Goal: Communication & Community: Answer question/provide support

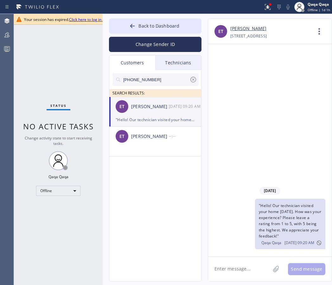
click at [77, 18] on link "Click here to log in again" at bounding box center [90, 19] width 43 height 5
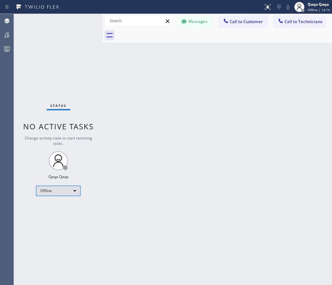
click at [54, 192] on div "Offline" at bounding box center [58, 191] width 44 height 10
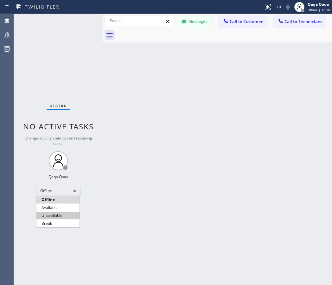
click at [54, 213] on li "Unavailable" at bounding box center [57, 215] width 43 height 8
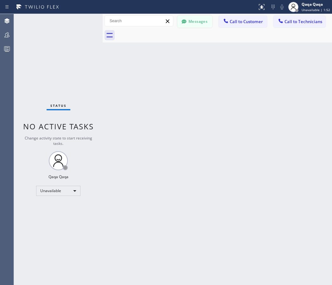
click at [192, 21] on button "Messages" at bounding box center [194, 22] width 35 height 12
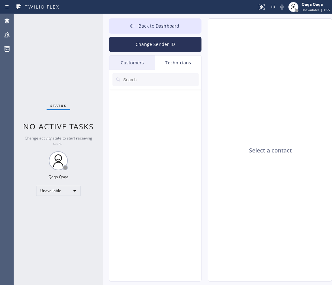
click at [134, 64] on div "Customers" at bounding box center [132, 62] width 46 height 15
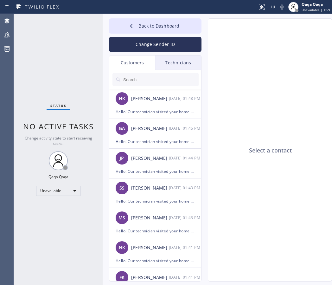
click at [154, 81] on input "text" at bounding box center [161, 79] width 76 height 13
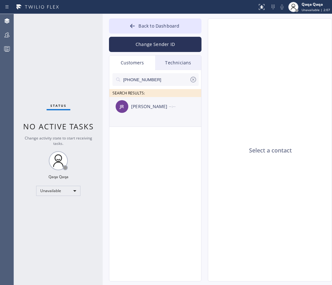
click at [133, 108] on div "[PERSON_NAME]" at bounding box center [150, 106] width 38 height 7
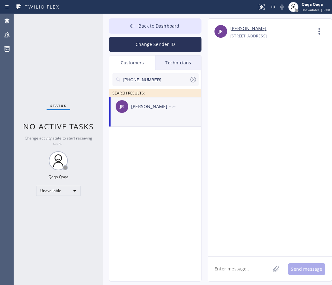
click at [233, 271] on textarea at bounding box center [239, 268] width 62 height 24
paste textarea "Hello! Our technician visited your home [DATE]. How was your experience? Please…"
type textarea "Hello! Our technician visited your home [DATE]. How was your experience? Please…"
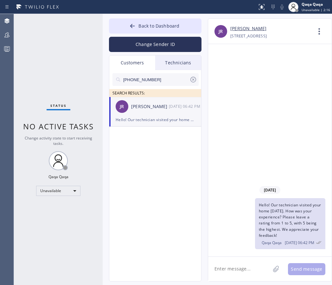
click at [156, 81] on input "[PHONE_NUMBER]" at bounding box center [156, 79] width 67 height 13
paste input "970) 389-2316"
type input "[PHONE_NUMBER]"
click at [145, 111] on div "CC [PERSON_NAME] --:--" at bounding box center [155, 106] width 92 height 19
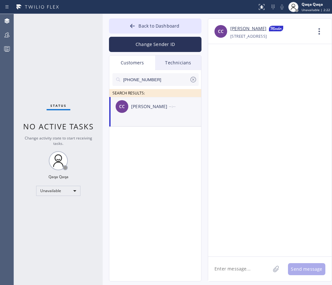
click at [141, 110] on div "CC [PERSON_NAME] --:--" at bounding box center [155, 106] width 92 height 19
click at [231, 266] on textarea at bounding box center [239, 268] width 62 height 24
paste textarea "Hello! Our technician visited your home [DATE]. How was your experience? Please…"
type textarea "Hello! Our technician visited your home [DATE]. How was your experience? Please…"
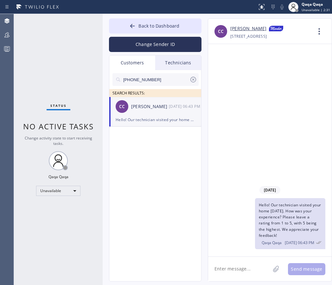
click at [152, 80] on input "[PHONE_NUMBER]" at bounding box center [156, 79] width 67 height 13
paste input "317) 518-6332"
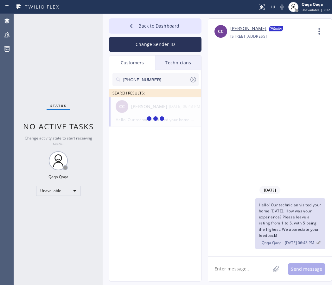
type input "[PHONE_NUMBER]"
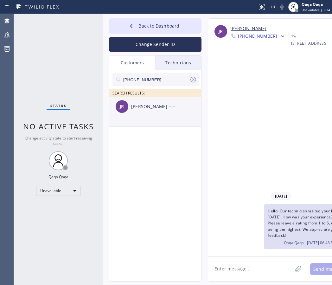
click at [138, 110] on div "[PERSON_NAME]" at bounding box center [150, 106] width 38 height 7
click at [250, 270] on textarea at bounding box center [250, 268] width 84 height 24
paste textarea "Hello! Our technician visited your home [DATE]. How was your experience? Please…"
type textarea "Hello! Our technician visited your home [DATE]. How was your experience? Please…"
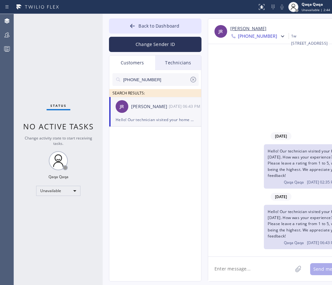
click at [155, 79] on input "[PHONE_NUMBER]" at bounding box center [156, 79] width 67 height 13
paste input "2) 898-3333"
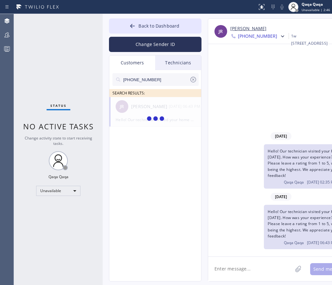
type input "[PHONE_NUMBER]"
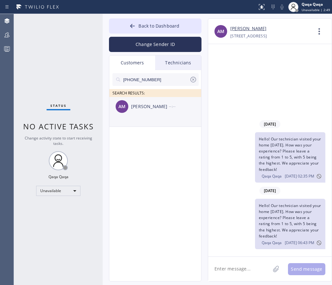
click at [138, 110] on div "[PERSON_NAME]" at bounding box center [150, 106] width 38 height 7
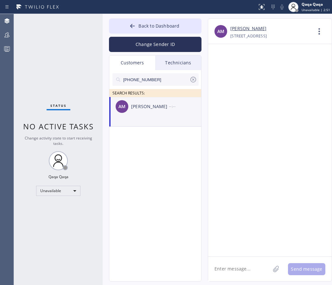
click at [234, 272] on textarea at bounding box center [239, 268] width 62 height 24
paste textarea "Hello! Our technician visited your home [DATE]. How was your experience? Please…"
type textarea "Hello! Our technician visited your home [DATE]. How was your experience? Please…"
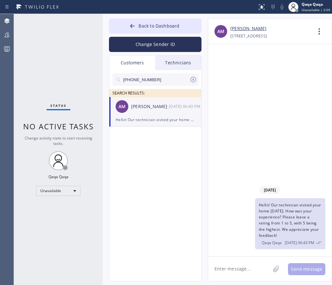
click at [161, 82] on input "[PHONE_NUMBER]" at bounding box center [156, 79] width 67 height 13
paste input "933-422"
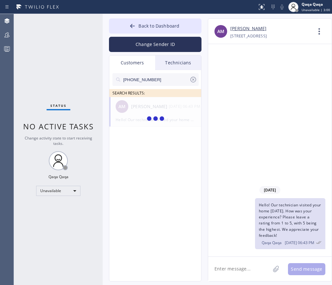
type input "[PHONE_NUMBER]"
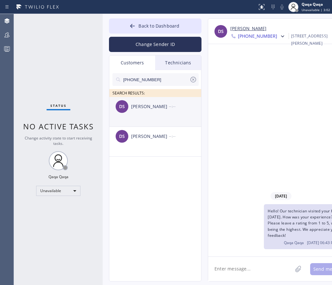
click at [141, 106] on div "[PERSON_NAME]" at bounding box center [150, 106] width 38 height 7
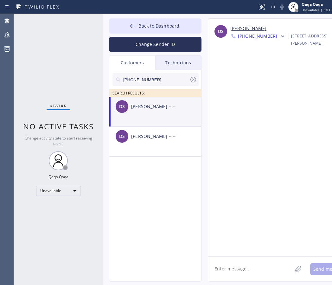
click at [243, 267] on textarea at bounding box center [250, 268] width 84 height 24
paste textarea "Hello! Our technician visited your home [DATE]. How was your experience? Please…"
type textarea "Hello! Our technician visited your home [DATE]. How was your experience? Please…"
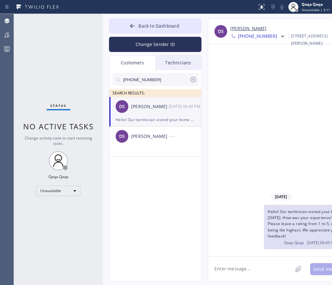
click at [154, 77] on input "[PHONE_NUMBER]" at bounding box center [156, 79] width 67 height 13
paste input "469) 503-3954"
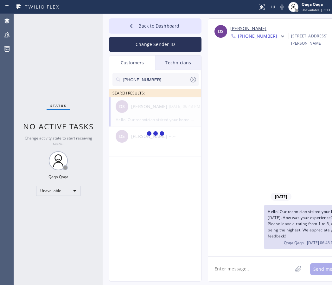
type input "[PHONE_NUMBER]"
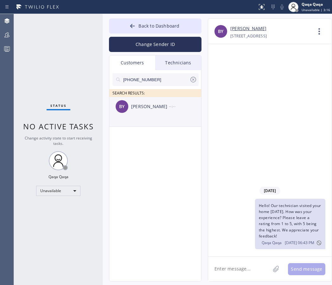
click at [146, 107] on div "[PERSON_NAME]" at bounding box center [150, 106] width 38 height 7
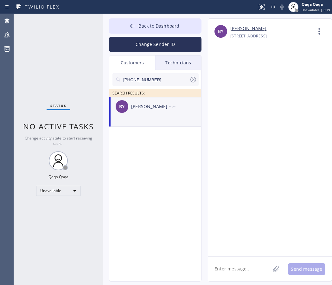
click at [236, 272] on textarea at bounding box center [239, 268] width 62 height 24
paste textarea "Hello! Our technician visited your home [DATE]. How was your experience? Please…"
type textarea "Hello! Our technician visited your home [DATE]. How was your experience? Please…"
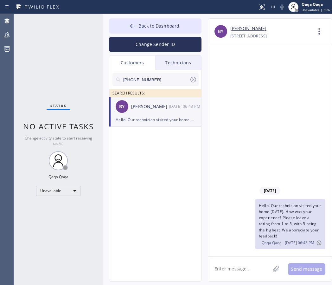
click at [151, 79] on input "[PHONE_NUMBER]" at bounding box center [156, 79] width 67 height 13
paste input "358-3750"
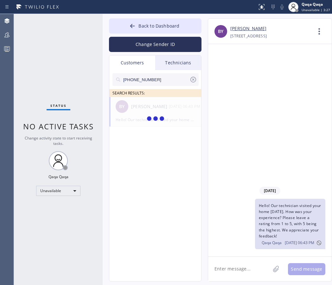
type input "[PHONE_NUMBER]"
click at [139, 108] on div "[PERSON_NAME]" at bounding box center [150, 106] width 38 height 7
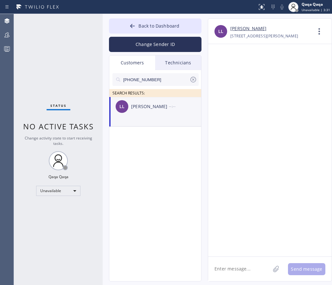
click at [239, 270] on textarea at bounding box center [239, 268] width 62 height 24
paste textarea "Hello! Our technician visited your home [DATE]. How was your experience? Please…"
type textarea "Hello! Our technician visited your home [DATE]. How was your experience? Please…"
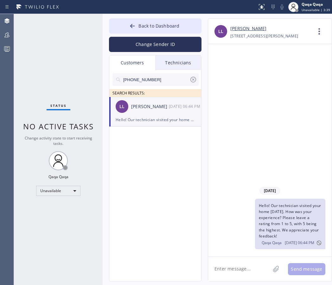
click at [155, 77] on input "[PHONE_NUMBER]" at bounding box center [156, 79] width 67 height 13
paste input "720) 255-7579"
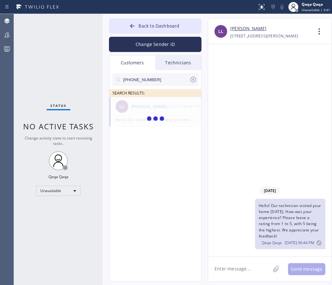
type input "[PHONE_NUMBER]"
click at [141, 110] on div "[PERSON_NAME]" at bounding box center [150, 106] width 38 height 7
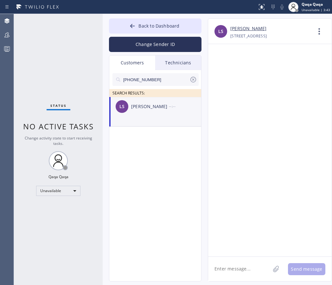
click at [245, 266] on textarea at bounding box center [239, 268] width 62 height 24
paste textarea "Hello! Our technician visited your home [DATE]. How was your experience? Please…"
type textarea "Hello! Our technician visited your home [DATE]. How was your experience? Please…"
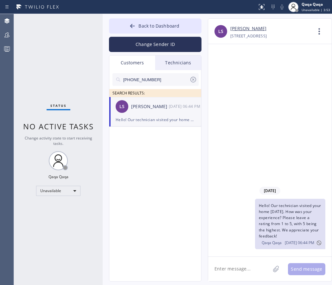
click at [154, 81] on input "[PHONE_NUMBER]" at bounding box center [156, 79] width 67 height 13
paste input "925) 330-6978"
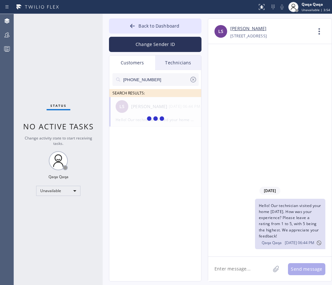
type input "[PHONE_NUMBER]"
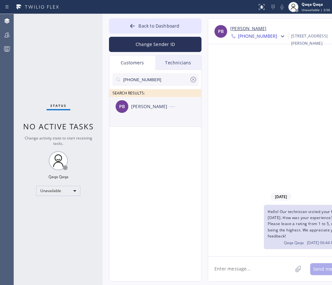
click at [141, 105] on div "[PERSON_NAME]" at bounding box center [150, 106] width 38 height 7
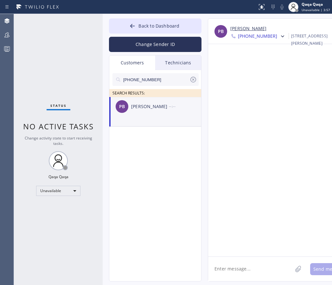
click at [237, 272] on textarea at bounding box center [250, 268] width 84 height 24
paste textarea "Hello! Our technician visited your home [DATE]. How was your experience? Please…"
type textarea "Hello! Our technician visited your home [DATE]. How was your experience? Please…"
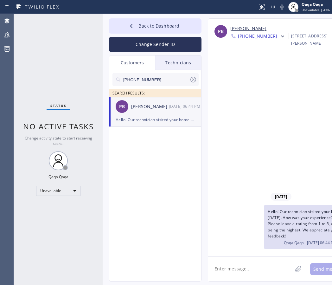
click at [163, 80] on input "[PHONE_NUMBER]" at bounding box center [156, 79] width 67 height 13
paste input "310) 560-2782"
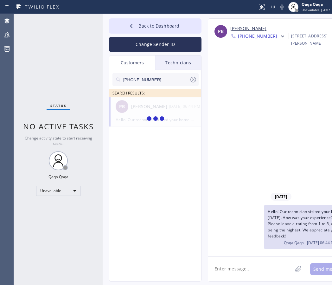
type input "[PHONE_NUMBER]"
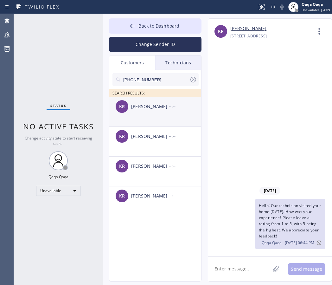
click at [137, 109] on div "[PERSON_NAME]" at bounding box center [150, 106] width 38 height 7
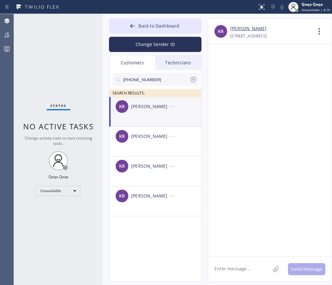
click at [239, 272] on textarea at bounding box center [239, 268] width 62 height 24
paste textarea "Hello! Our technician visited your home [DATE]. How was your experience? Please…"
type textarea "Hello! Our technician visited your home [DATE]. How was your experience? Please…"
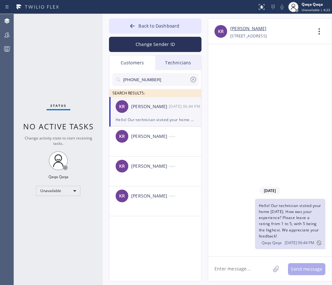
click at [159, 79] on input "[PHONE_NUMBER]" at bounding box center [156, 79] width 67 height 13
paste input "729-9664"
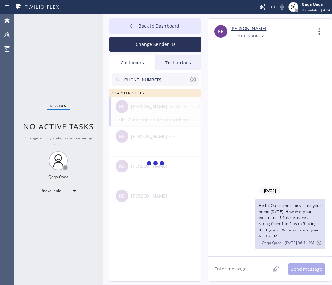
type input "[PHONE_NUMBER]"
click at [145, 111] on div "GH [PERSON_NAME] --:--" at bounding box center [155, 106] width 92 height 19
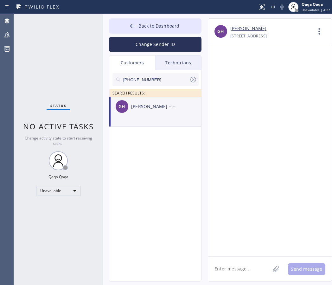
click at [227, 267] on textarea at bounding box center [239, 268] width 62 height 24
paste textarea "Hello! Our technician visited your home [DATE]. How was your experience? Please…"
type textarea "Hello! Our technician visited your home [DATE]. How was your experience? Please…"
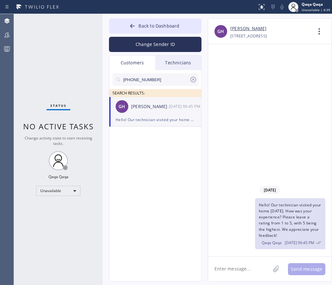
click at [161, 82] on input "[PHONE_NUMBER]" at bounding box center [156, 79] width 67 height 13
paste input "818) 585-5428"
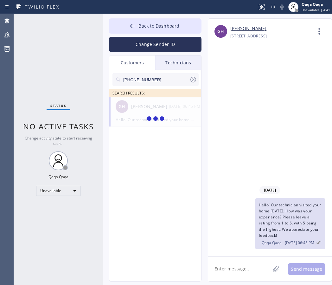
type input "[PHONE_NUMBER]"
click at [132, 104] on div "[PERSON_NAME]" at bounding box center [150, 106] width 38 height 7
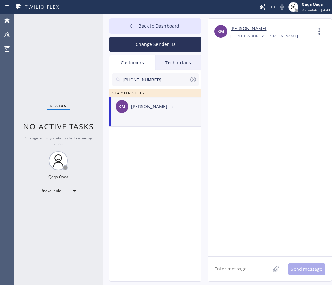
click at [245, 267] on textarea at bounding box center [239, 268] width 62 height 24
paste textarea "Hello! Our technician visited your home [DATE]. How was your experience? Please…"
type textarea "Hello! Our technician visited your home [DATE]. How was your experience? Please…"
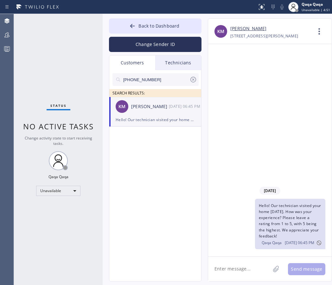
click at [163, 77] on input "[PHONE_NUMBER]" at bounding box center [156, 79] width 67 height 13
paste input "text"
click at [148, 108] on div "[PERSON_NAME]" at bounding box center [150, 106] width 38 height 7
click at [244, 266] on textarea at bounding box center [239, 268] width 62 height 24
click at [169, 80] on input "[PHONE_NUMBER]" at bounding box center [156, 79] width 67 height 13
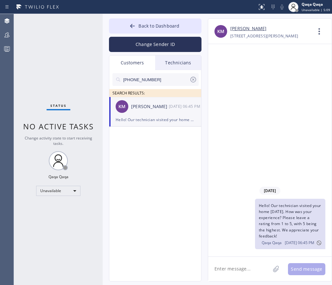
click at [169, 80] on input "[PHONE_NUMBER]" at bounding box center [156, 79] width 67 height 13
paste input "21-7487"
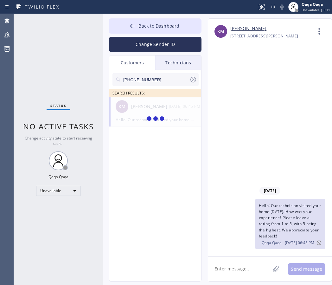
type input "[PHONE_NUMBER]"
click at [163, 109] on div "[PERSON_NAME]" at bounding box center [150, 106] width 38 height 7
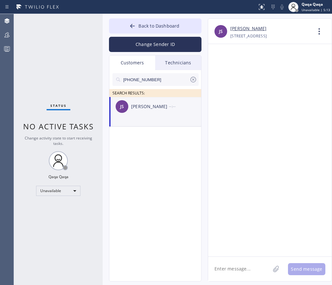
click at [238, 263] on textarea at bounding box center [239, 268] width 62 height 24
paste textarea "Hello! Our technician visited your home [DATE]. How was your experience? Please…"
type textarea "Hello! Our technician visited your home [DATE]. How was your experience? Please…"
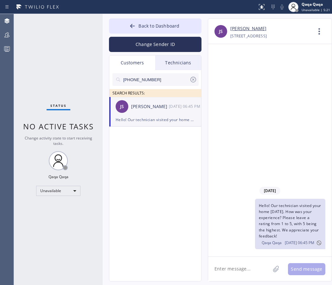
click at [164, 80] on input "[PHONE_NUMBER]" at bounding box center [156, 79] width 67 height 13
paste input "713) 304-8416"
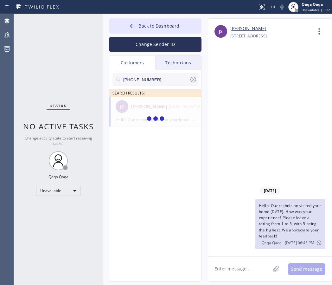
type input "[PHONE_NUMBER]"
click at [146, 109] on div "[PERSON_NAME]" at bounding box center [150, 106] width 38 height 7
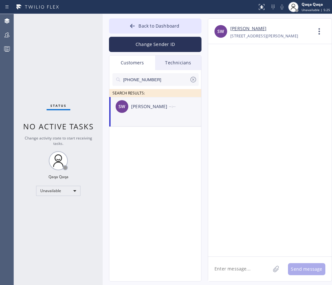
click at [226, 268] on textarea at bounding box center [239, 268] width 62 height 24
paste textarea "Hello! Our technician visited your home [DATE]. How was your experience? Please…"
type textarea "Hello! Our technician visited your home [DATE]. How was your experience? Please…"
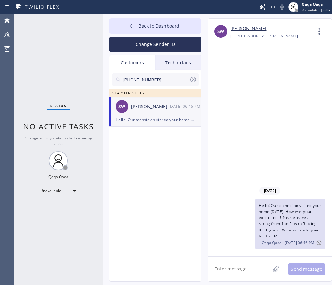
click at [166, 76] on input "[PHONE_NUMBER]" at bounding box center [156, 79] width 67 height 13
paste input "213) 281-7039"
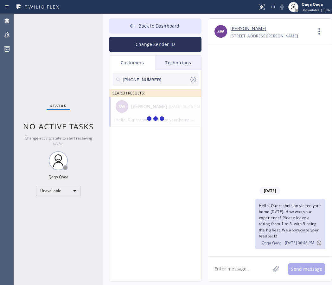
type input "[PHONE_NUMBER]"
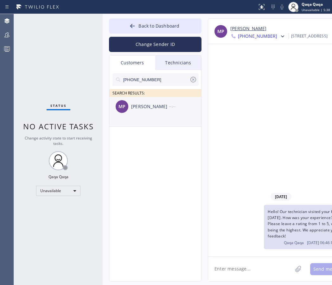
click at [152, 107] on div "[PERSON_NAME]" at bounding box center [150, 106] width 38 height 7
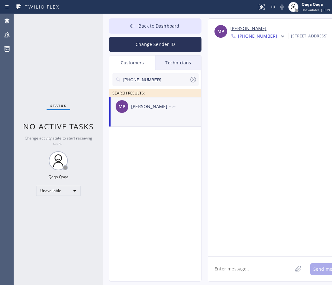
click at [232, 267] on textarea at bounding box center [250, 268] width 84 height 24
paste textarea "Hello! Our technician visited your home [DATE]. How was your experience? Please…"
type textarea "Hello! Our technician visited your home [DATE]. How was your experience? Please…"
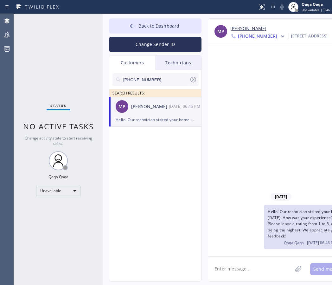
click at [159, 81] on input "[PHONE_NUMBER]" at bounding box center [156, 79] width 67 height 13
paste input "818) 807-7414"
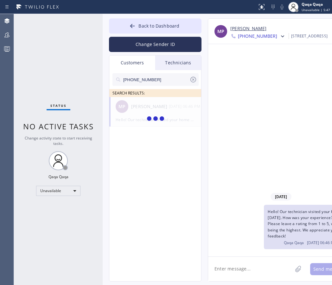
type input "[PHONE_NUMBER]"
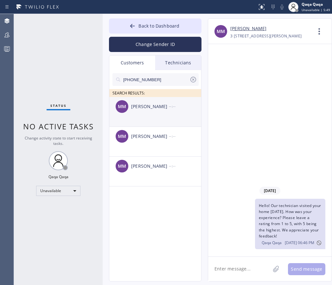
click at [157, 107] on div "[PERSON_NAME]" at bounding box center [150, 106] width 38 height 7
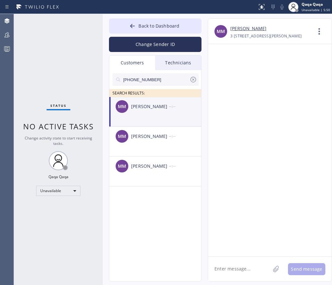
click at [232, 266] on textarea at bounding box center [239, 268] width 62 height 24
paste textarea "Hello! Our technician visited your home [DATE]. How was your experience? Please…"
type textarea "Hello! Our technician visited your home [DATE]. How was your experience? Please…"
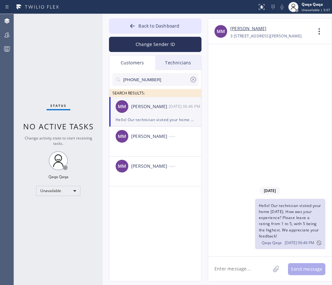
click at [153, 78] on input "[PHONE_NUMBER]" at bounding box center [156, 79] width 67 height 13
paste input "786) 479-3415"
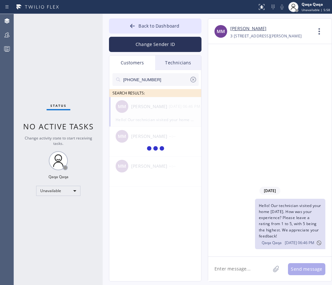
type input "[PHONE_NUMBER]"
click at [148, 111] on div "LC [PERSON_NAME] --:--" at bounding box center [155, 106] width 92 height 19
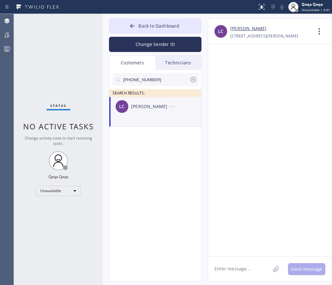
click at [242, 266] on textarea at bounding box center [239, 268] width 62 height 24
paste textarea "Hello! Our technician visited your home [DATE]. How was your experience? Please…"
type textarea "Hello! Our technician visited your home [DATE]. How was your experience? Please…"
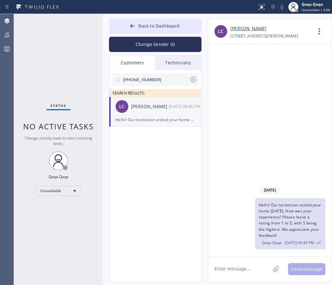
click at [161, 78] on input "[PHONE_NUMBER]" at bounding box center [156, 79] width 67 height 13
paste input "302) 530-2511"
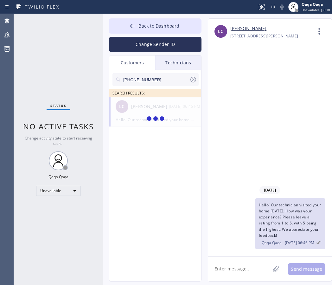
type input "[PHONE_NUMBER]"
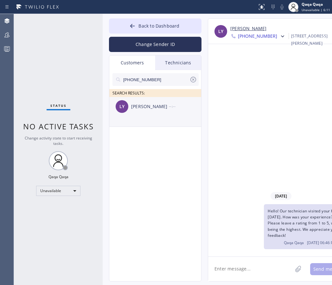
click at [145, 109] on div "[PERSON_NAME]" at bounding box center [150, 106] width 38 height 7
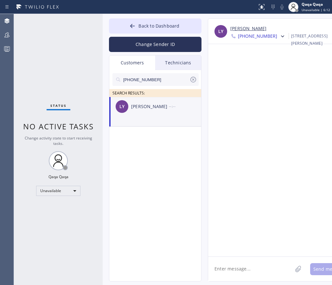
click at [234, 264] on textarea at bounding box center [250, 268] width 84 height 24
paste textarea "Hello! Our technician visited your home [DATE]. How was your experience? Please…"
type textarea "Hello! Our technician visited your home [DATE]. How was your experience? Please…"
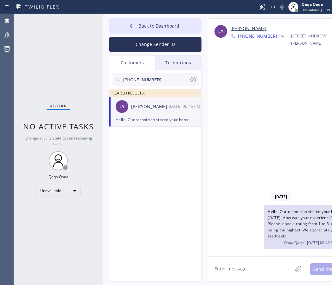
click at [154, 78] on input "[PHONE_NUMBER]" at bounding box center [156, 79] width 67 height 13
paste input "5) 283-9498"
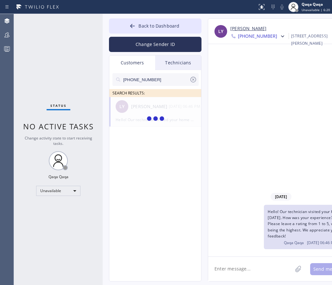
type input "[PHONE_NUMBER]"
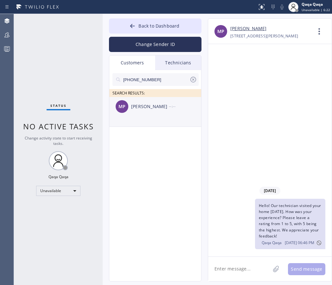
click at [138, 108] on div "[PERSON_NAME]" at bounding box center [150, 106] width 38 height 7
click at [232, 266] on textarea at bounding box center [239, 268] width 62 height 24
paste textarea "Hello! Our technician visited your home [DATE]. How was your experience? Please…"
type textarea "Hello! Our technician visited your home [DATE]. How was your experience? Please…"
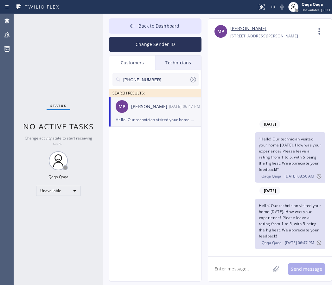
click at [174, 79] on input "[PHONE_NUMBER]" at bounding box center [156, 79] width 67 height 13
paste input "924-5737"
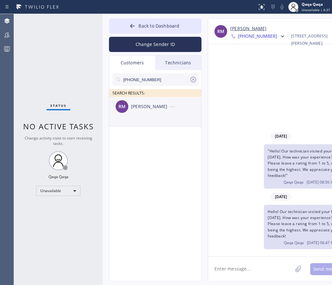
click at [146, 111] on div "RM [PERSON_NAME] --:--" at bounding box center [155, 106] width 92 height 19
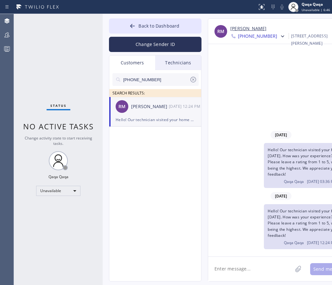
click at [159, 81] on input "[PHONE_NUMBER]" at bounding box center [156, 79] width 67 height 13
paste input "914) 879-7339"
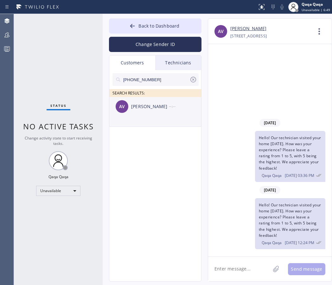
type input "[PHONE_NUMBER]"
click at [156, 107] on div "[PERSON_NAME]" at bounding box center [150, 106] width 38 height 7
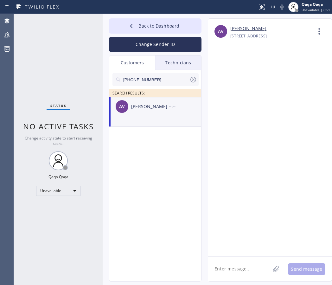
click at [236, 264] on textarea at bounding box center [239, 268] width 62 height 24
paste textarea "Hello! Our technician visited your home [DATE]. How was your experience? Please…"
type textarea "Hello! Our technician visited your home [DATE]. How was your experience? Please…"
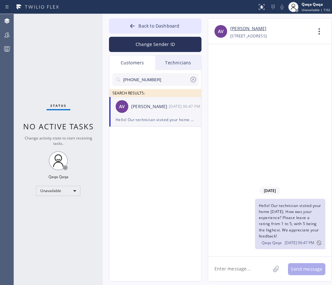
click at [161, 77] on input "[PHONE_NUMBER]" at bounding box center [156, 79] width 67 height 13
paste input "516) 661-6251"
click at [137, 110] on div "[PERSON_NAME]" at bounding box center [150, 106] width 38 height 7
click at [156, 78] on input "[PHONE_NUMBER]" at bounding box center [156, 79] width 67 height 13
paste input "917) 463-8652"
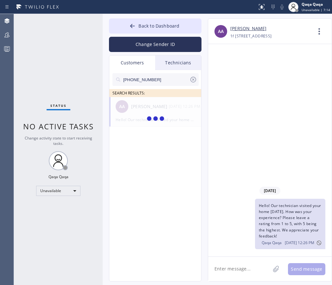
type input "[PHONE_NUMBER]"
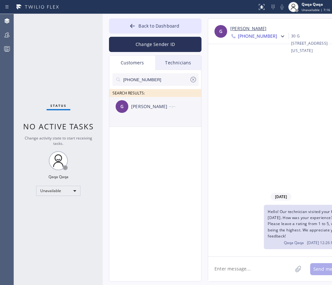
click at [140, 108] on div "[PERSON_NAME]" at bounding box center [150, 106] width 38 height 7
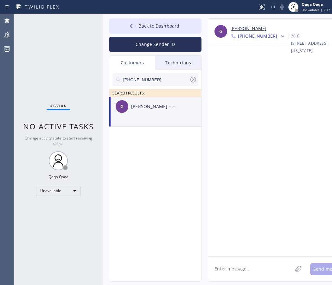
click at [237, 273] on textarea at bounding box center [250, 268] width 84 height 24
paste textarea "Hello! Our technician visited your home [DATE]. How was your experience? Please…"
type textarea "Hello! Our technician visited your home [DATE]. How was your experience? Please…"
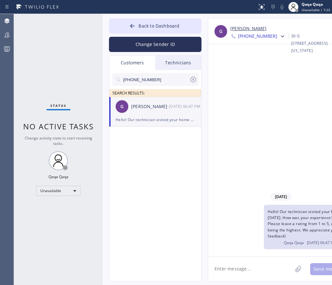
click at [159, 79] on input "[PHONE_NUMBER]" at bounding box center [156, 79] width 67 height 13
paste input "513-9999"
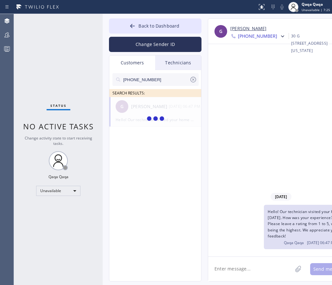
type input "[PHONE_NUMBER]"
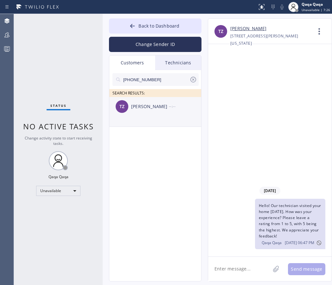
click at [141, 106] on div "[PERSON_NAME]" at bounding box center [150, 106] width 38 height 7
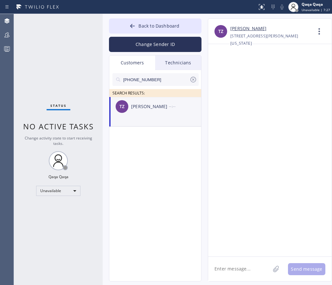
click at [223, 264] on textarea at bounding box center [239, 268] width 62 height 24
paste textarea "Hello! Our technician visited your home [DATE]. How was your experience? Please…"
type textarea "Hello! Our technician visited your home [DATE]. How was your experience? Please…"
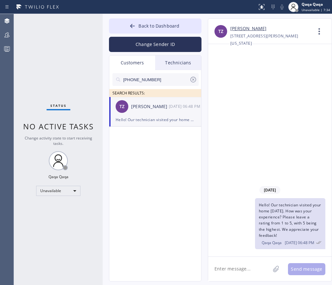
click at [166, 76] on input "[PHONE_NUMBER]" at bounding box center [156, 79] width 67 height 13
paste input "516) 241-6035"
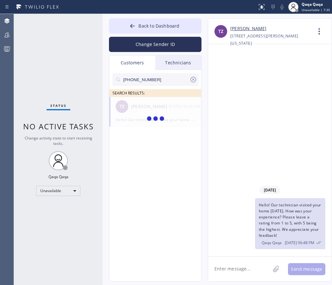
type input "[PHONE_NUMBER]"
click at [152, 109] on div "[PERSON_NAME]" at bounding box center [150, 106] width 38 height 7
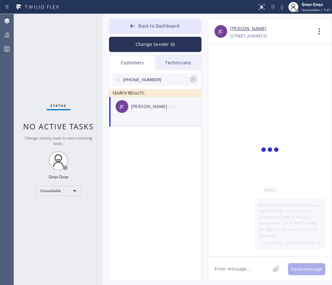
click at [152, 109] on div "[PERSON_NAME]" at bounding box center [150, 106] width 38 height 7
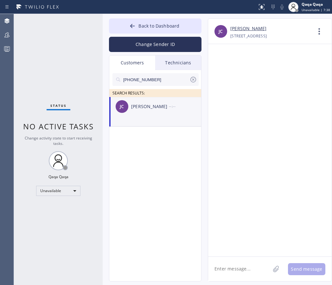
click at [230, 273] on textarea at bounding box center [239, 268] width 62 height 24
paste textarea "Hello! Our technician visited your home [DATE]. How was your experience? Please…"
type textarea "Hello! Our technician visited your home [DATE]. How was your experience? Please…"
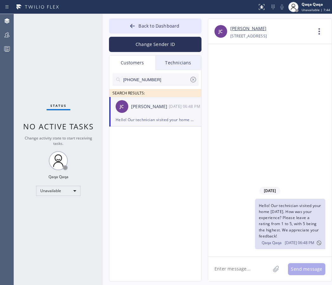
click at [158, 80] on input "[PHONE_NUMBER]" at bounding box center [156, 79] width 67 height 13
paste input "62) 506-4076"
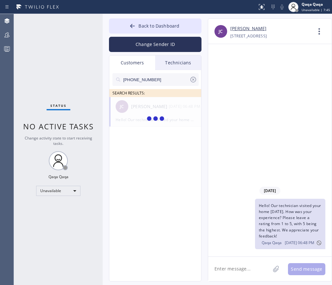
type input "[PHONE_NUMBER]"
click at [140, 108] on div "[PERSON_NAME]" at bounding box center [150, 106] width 38 height 7
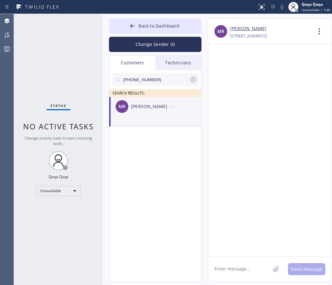
click at [237, 265] on textarea at bounding box center [239, 268] width 62 height 24
paste textarea "Hello! Our technician visited your home [DATE]. How was your experience? Please…"
type textarea "Hello! Our technician visited your home [DATE]. How was your experience? Please…"
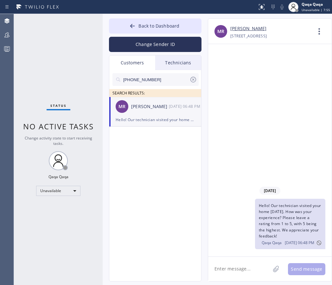
click at [159, 81] on input "[PHONE_NUMBER]" at bounding box center [156, 79] width 67 height 13
paste input "714) 931-9284"
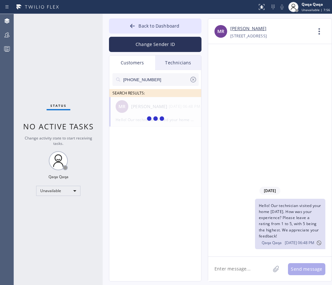
type input "[PHONE_NUMBER]"
click at [135, 105] on div "[PERSON_NAME]" at bounding box center [150, 106] width 38 height 7
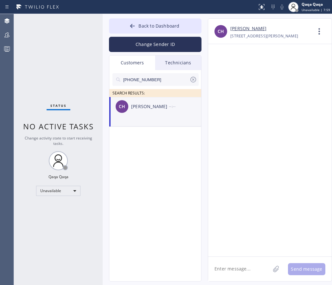
click at [239, 266] on textarea at bounding box center [239, 268] width 62 height 24
paste textarea "Hello! Our technician visited your home [DATE]. How was your experience? Please…"
type textarea "Hello! Our technician visited your home [DATE]. How was your experience? Please…"
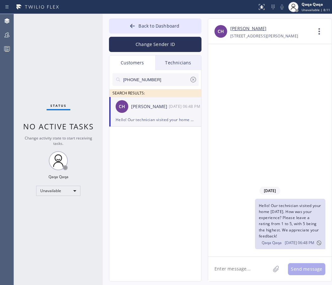
click at [151, 79] on input "[PHONE_NUMBER]" at bounding box center [156, 79] width 67 height 13
paste input "423-6875"
click at [164, 109] on div "[PERSON_NAME]" at bounding box center [150, 106] width 38 height 7
click at [233, 272] on textarea at bounding box center [239, 268] width 62 height 24
click at [151, 79] on input "[PHONE_NUMBER]" at bounding box center [156, 79] width 67 height 13
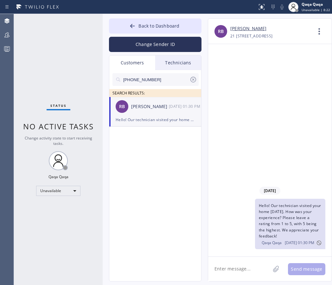
paste input "204-2303"
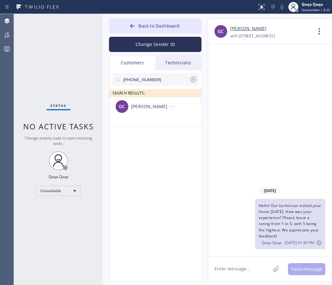
type input "[PHONE_NUMBER]"
click at [150, 109] on div "[PERSON_NAME]" at bounding box center [150, 106] width 38 height 7
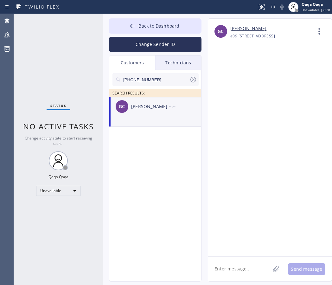
click at [238, 274] on textarea at bounding box center [239, 268] width 62 height 24
click at [238, 272] on textarea at bounding box center [239, 268] width 62 height 24
paste textarea "Hello! Our technician visited your home [DATE]. How was your experience? Please…"
type textarea "Hello! Our technician visited your home [DATE]. How was your experience? Please…"
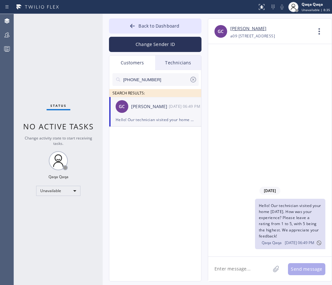
click at [155, 79] on input "[PHONE_NUMBER]" at bounding box center [156, 79] width 67 height 13
paste input "949) 433-2059"
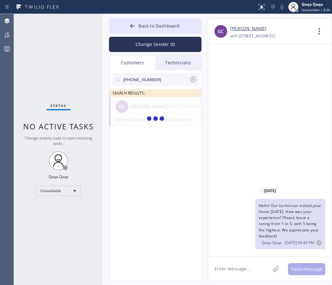
type input "[PHONE_NUMBER]"
click at [146, 107] on div "[PERSON_NAME]" at bounding box center [150, 106] width 38 height 7
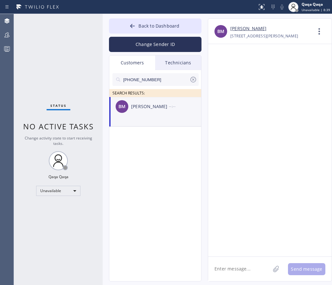
click at [237, 271] on textarea at bounding box center [239, 268] width 62 height 24
paste textarea "Hello! Our technician visited your home [DATE]. How was your experience? Please…"
type textarea "Hello! Our technician visited your home [DATE]. How was your experience? Please…"
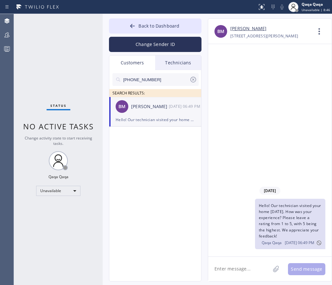
click at [165, 77] on input "[PHONE_NUMBER]" at bounding box center [156, 79] width 67 height 13
paste input "307-5057"
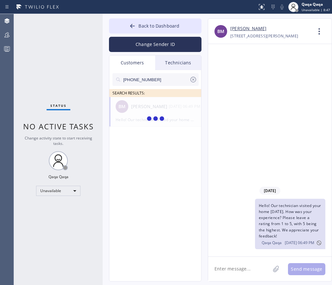
type input "[PHONE_NUMBER]"
click at [149, 104] on div "[PERSON_NAME]" at bounding box center [150, 106] width 38 height 7
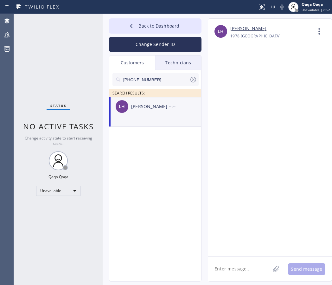
click at [236, 265] on textarea at bounding box center [239, 268] width 62 height 24
paste textarea "Hello! Our technician visited your home [DATE]. How was your experience? Please…"
type textarea "Hello! Our technician visited your home [DATE]. How was your experience? Please…"
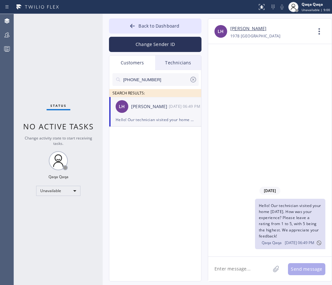
click at [173, 80] on input "[PHONE_NUMBER]" at bounding box center [156, 79] width 67 height 13
paste input "870-867"
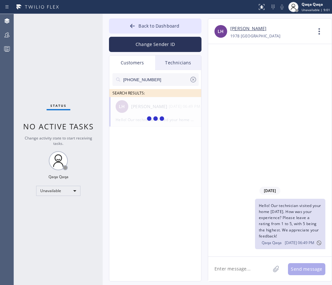
type input "[PHONE_NUMBER]"
click at [142, 108] on div "[PERSON_NAME]" at bounding box center [150, 106] width 38 height 7
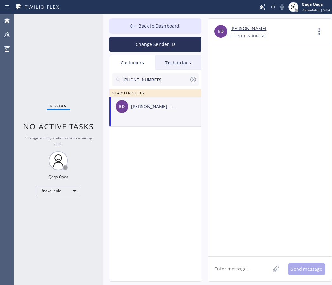
click at [224, 266] on textarea at bounding box center [239, 268] width 62 height 24
paste textarea "Hello! Our technician visited your home [DATE]. How was your experience? Please…"
type textarea "Hello! Our technician visited your home [DATE]. How was your experience? Please…"
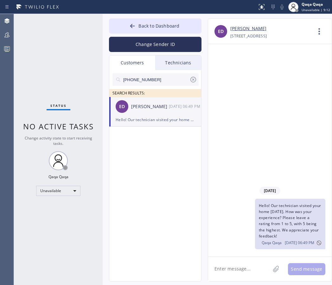
click at [144, 76] on input "[PHONE_NUMBER]" at bounding box center [156, 79] width 67 height 13
paste input "09) 472-8013"
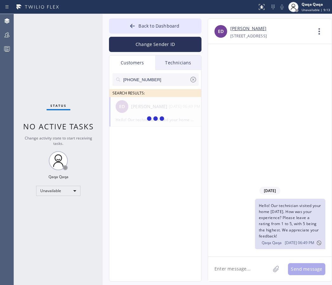
type input "[PHONE_NUMBER]"
click at [141, 110] on div "[PERSON_NAME]" at bounding box center [150, 106] width 38 height 7
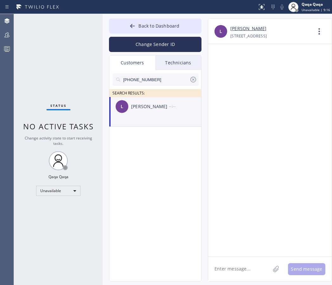
click at [230, 267] on textarea at bounding box center [239, 268] width 62 height 24
paste textarea "Hello! Our technician visited your home [DATE]. How was your experience? Please…"
type textarea "Hello! Our technician visited your home [DATE]. How was your experience? Please…"
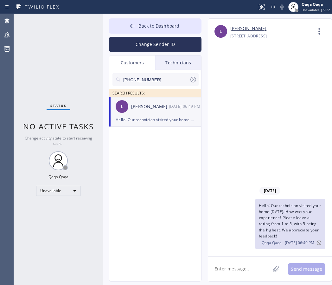
click at [163, 82] on input "[PHONE_NUMBER]" at bounding box center [156, 79] width 67 height 13
paste input "626) 922-7657"
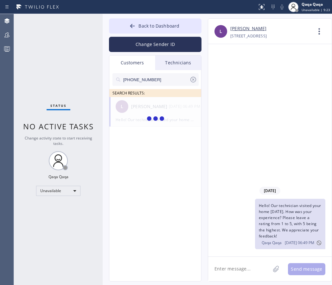
type input "[PHONE_NUMBER]"
click at [137, 111] on div "YC [PERSON_NAME] --:--" at bounding box center [155, 106] width 92 height 19
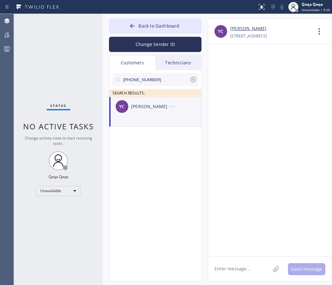
click at [225, 270] on textarea at bounding box center [239, 268] width 62 height 24
paste textarea "Hello! Our technician visited your home [DATE]. How was your experience? Please…"
type textarea "Hello! Our technician visited your home [DATE]. How was your experience? Please…"
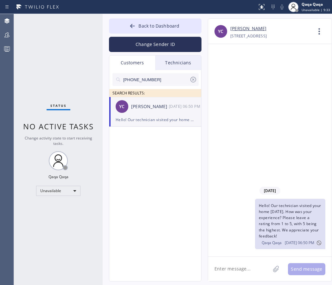
click at [153, 81] on input "[PHONE_NUMBER]" at bounding box center [156, 79] width 67 height 13
paste input "949) 375-5232"
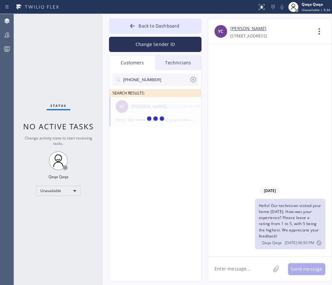
type input "[PHONE_NUMBER]"
click at [135, 107] on div "[PERSON_NAME]" at bounding box center [150, 106] width 38 height 7
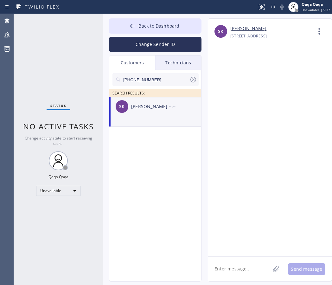
click at [230, 265] on textarea at bounding box center [239, 268] width 62 height 24
paste textarea "Hello! Our technician visited your home [DATE]. How was your experience? Please…"
type textarea "Hello! Our technician visited your home [DATE]. How was your experience? Please…"
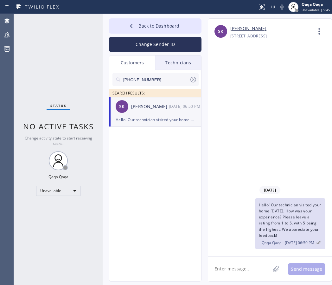
click at [150, 83] on input "[PHONE_NUMBER]" at bounding box center [156, 79] width 67 height 13
paste input "626) 328-3557"
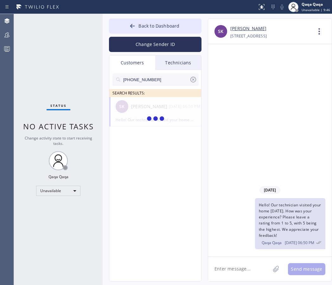
type input "[PHONE_NUMBER]"
click at [148, 110] on div "[PERSON_NAME]" at bounding box center [150, 106] width 38 height 7
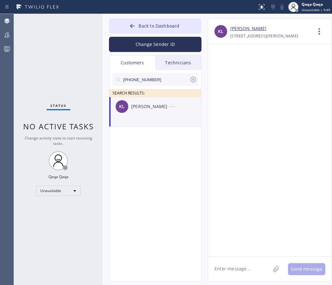
click at [239, 266] on textarea at bounding box center [239, 268] width 62 height 24
paste textarea "Hello! Our technician visited your home [DATE]. How was your experience? Please…"
type textarea "Hello! Our technician visited your home [DATE]. How was your experience? Please…"
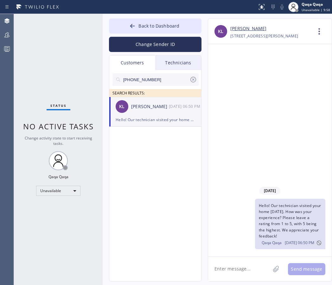
click at [168, 84] on input "[PHONE_NUMBER]" at bounding box center [156, 79] width 67 height 13
paste input "801) 631-7468"
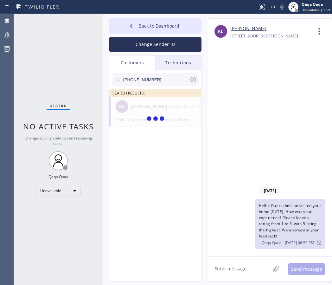
type input "[PHONE_NUMBER]"
click at [151, 105] on div "[PERSON_NAME]" at bounding box center [150, 106] width 38 height 7
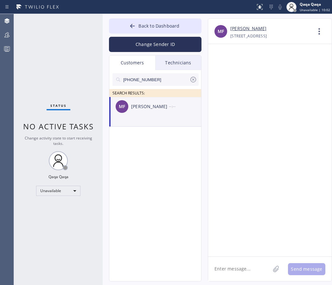
click at [226, 266] on textarea at bounding box center [239, 268] width 62 height 24
paste textarea "Hello! Our technician visited your home [DATE]. How was your experience? Please…"
type textarea "Hello! Our technician visited your home [DATE]. How was your experience? Please…"
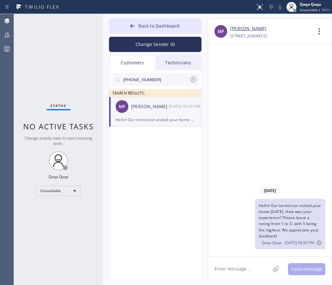
click at [163, 72] on div "[PHONE_NUMBER] SEARCH RESULTS:" at bounding box center [155, 83] width 92 height 27
click at [163, 79] on input "[PHONE_NUMBER]" at bounding box center [156, 79] width 67 height 13
paste input "480) 951-811"
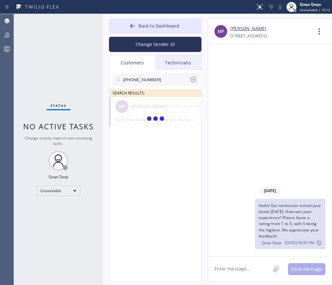
type input "[PHONE_NUMBER]"
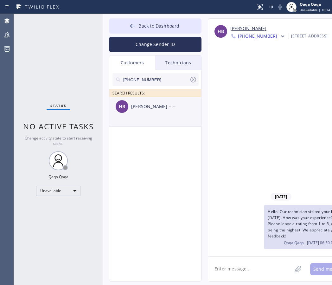
click at [141, 107] on div "[PERSON_NAME]" at bounding box center [150, 106] width 38 height 7
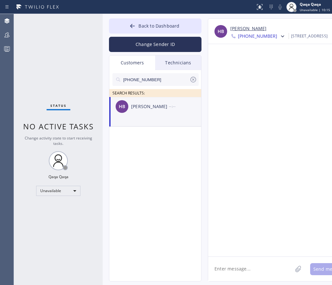
click at [243, 269] on textarea at bounding box center [250, 268] width 84 height 24
paste textarea "Hello! Our technician visited your home [DATE]. How was your experience? Please…"
type textarea "Hello! Our technician visited your home [DATE]. How was your experience? Please…"
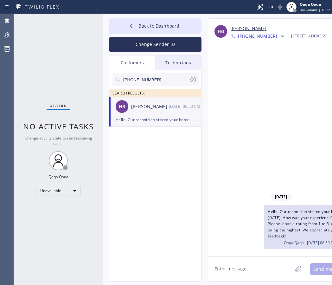
click at [155, 83] on input "[PHONE_NUMBER]" at bounding box center [156, 79] width 67 height 13
paste input "602) 399-9150"
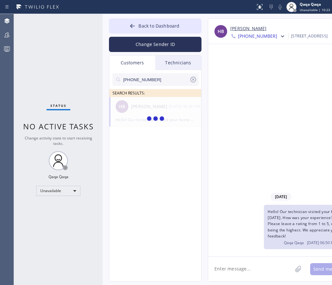
type input "[PHONE_NUMBER]"
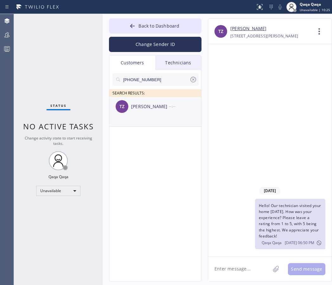
click at [135, 105] on div "[PERSON_NAME]" at bounding box center [150, 106] width 38 height 7
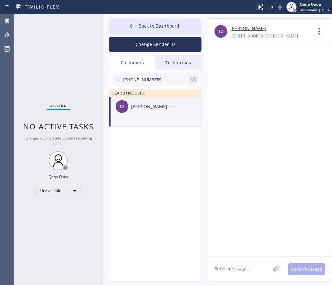
click at [232, 267] on textarea at bounding box center [239, 268] width 62 height 24
paste textarea "Hello! Our technician visited your home [DATE]. How was your experience? Please…"
type textarea "Hello! Our technician visited your home [DATE]. How was your experience? Please…"
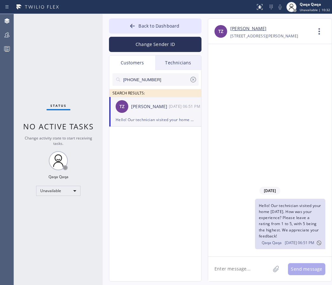
click at [148, 79] on input "[PHONE_NUMBER]" at bounding box center [156, 79] width 67 height 13
paste input "928) 356-8772"
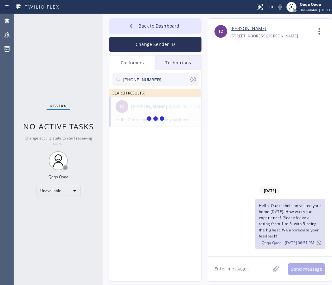
type input "[PHONE_NUMBER]"
click at [143, 109] on div "[PERSON_NAME]" at bounding box center [150, 106] width 38 height 7
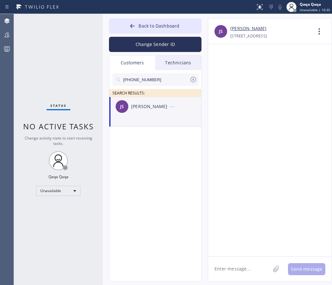
click at [226, 268] on textarea at bounding box center [239, 268] width 62 height 24
paste textarea "Hello! Our technician visited your home [DATE]. How was your experience? Please…"
type textarea "Hello! Our technician visited your home [DATE]. How was your experience? Please…"
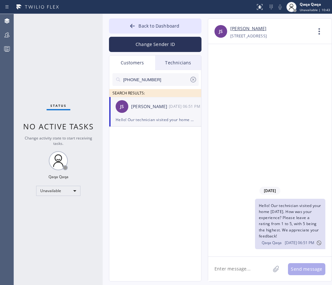
click at [166, 79] on input "[PHONE_NUMBER]" at bounding box center [156, 79] width 67 height 13
paste input "714) 920-303"
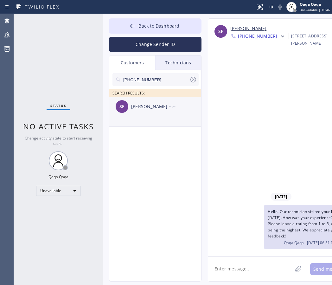
click at [136, 106] on div "[PERSON_NAME]" at bounding box center [150, 106] width 38 height 7
click at [224, 268] on textarea at bounding box center [250, 268] width 84 height 24
click at [144, 81] on input "[PHONE_NUMBER]" at bounding box center [156, 79] width 67 height 13
paste input "310) 913-1353"
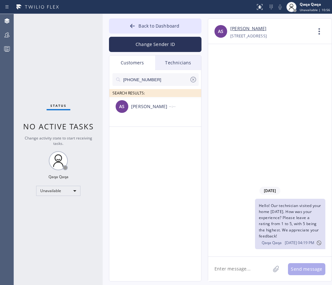
type input "[PHONE_NUMBER]"
click at [166, 103] on div "[PERSON_NAME]" at bounding box center [150, 106] width 38 height 7
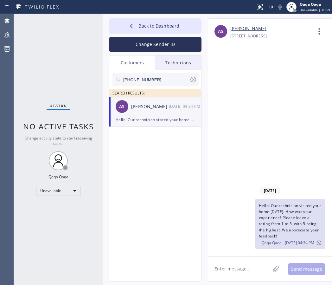
click at [230, 262] on textarea at bounding box center [239, 268] width 62 height 24
paste textarea "Hello! Our technician visited your home [DATE]. How was your experience? Please…"
type textarea "Hello! Our technician visited your home [DATE]. How was your experience? Please…"
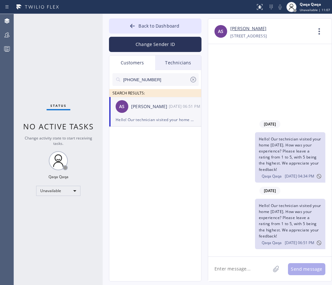
click at [150, 77] on input "[PHONE_NUMBER]" at bounding box center [156, 79] width 67 height 13
paste input "707) 599-9592"
click at [141, 110] on div "GB [PERSON_NAME] --:--" at bounding box center [155, 106] width 92 height 19
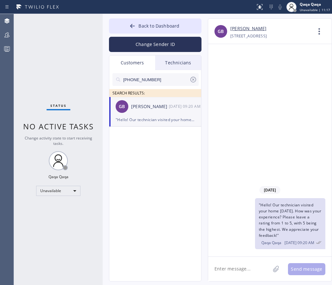
click at [162, 80] on input "[PHONE_NUMBER]" at bounding box center [156, 79] width 67 height 13
paste input "60) 902-9145"
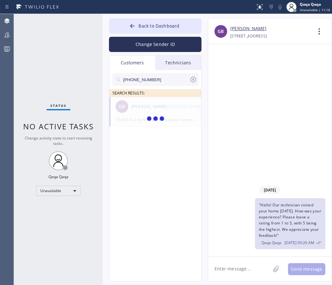
type input "[PHONE_NUMBER]"
click at [135, 112] on div "NK [PERSON_NAME] --:--" at bounding box center [155, 106] width 92 height 19
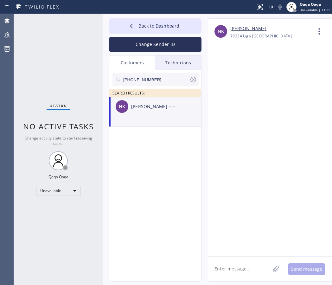
click at [243, 271] on textarea at bounding box center [239, 268] width 62 height 24
paste textarea "Hello! Our technician visited your home [DATE]. How was your experience? Please…"
type textarea "Hello! Our technician visited your home [DATE]. How was your experience? Please…"
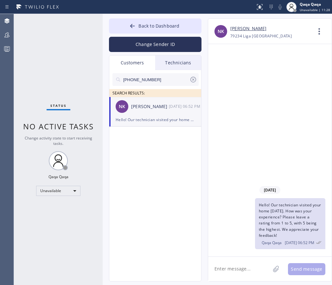
click at [159, 77] on input "[PHONE_NUMBER]" at bounding box center [156, 79] width 67 height 13
paste input "858) 775-4306"
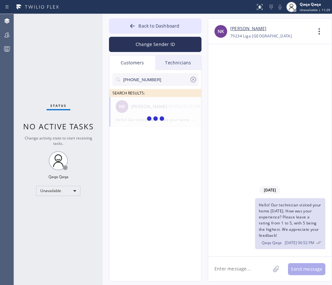
type input "[PHONE_NUMBER]"
click at [147, 109] on div "[PERSON_NAME]" at bounding box center [150, 106] width 38 height 7
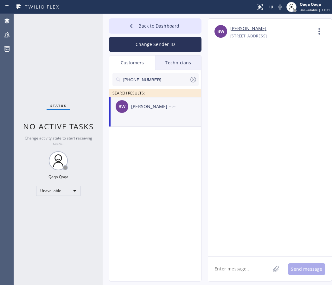
click at [232, 259] on textarea at bounding box center [239, 268] width 62 height 24
paste textarea "Hello! Our technician visited your home [DATE]. How was your experience? Please…"
type textarea "Hello! Our technician visited your home [DATE]. How was your experience? Please…"
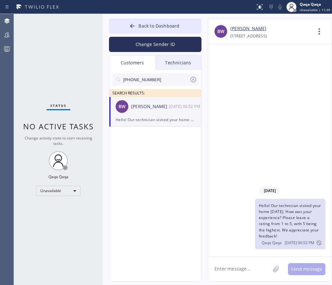
click at [171, 82] on input "[PHONE_NUMBER]" at bounding box center [156, 79] width 67 height 13
paste input "206) 396-5600"
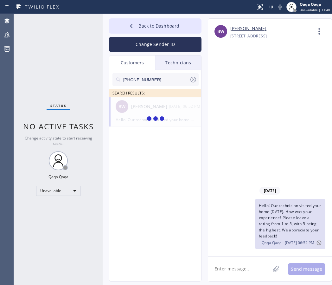
type input "[PHONE_NUMBER]"
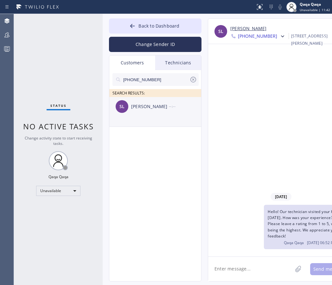
click at [153, 109] on div "[PERSON_NAME]" at bounding box center [150, 106] width 38 height 7
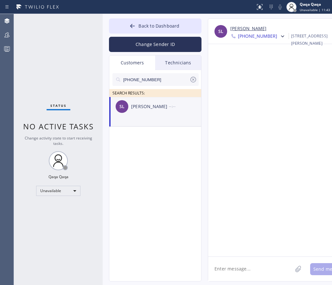
click at [237, 269] on textarea at bounding box center [250, 268] width 84 height 24
paste textarea "Hello! Our technician visited your home [DATE]. How was your experience? Please…"
type textarea "Hello! Our technician visited your home [DATE]. How was your experience? Please…"
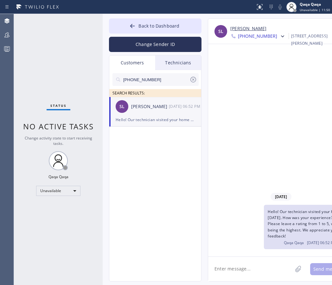
click at [162, 80] on input "[PHONE_NUMBER]" at bounding box center [156, 79] width 67 height 13
paste input "35-9698"
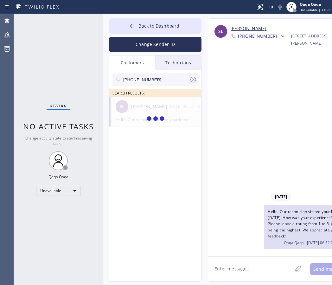
type input "[PHONE_NUMBER]"
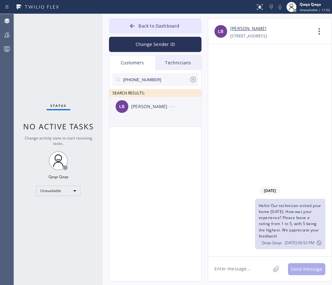
click at [138, 110] on div "[PERSON_NAME]" at bounding box center [150, 106] width 38 height 7
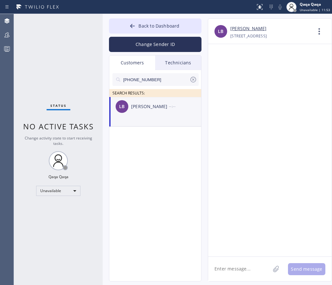
click at [233, 265] on textarea at bounding box center [239, 268] width 62 height 24
paste textarea "Hello! Our technician visited your home [DATE]. How was your experience? Please…"
type textarea "Hello! Our technician visited your home [DATE]. How was your experience? Please…"
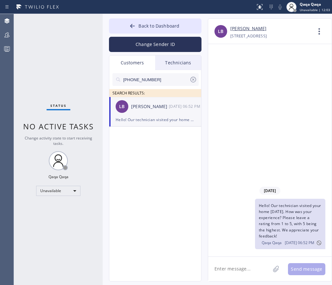
click at [171, 79] on input "[PHONE_NUMBER]" at bounding box center [156, 79] width 67 height 13
paste input "406-4686"
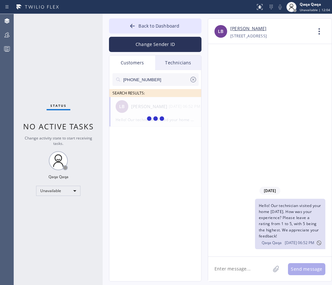
type input "[PHONE_NUMBER]"
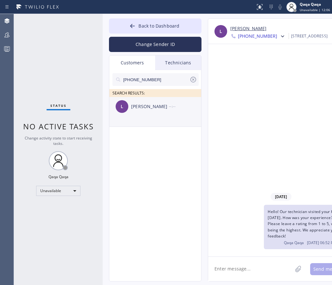
click at [148, 107] on div "[PERSON_NAME]" at bounding box center [150, 106] width 38 height 7
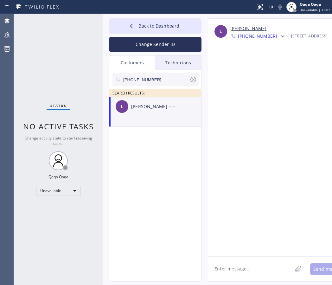
click at [226, 266] on textarea at bounding box center [250, 268] width 84 height 24
paste textarea "Hello! Our technician visited your home [DATE]. How was your experience? Please…"
type textarea "Hello! Our technician visited your home [DATE]. How was your experience? Please…"
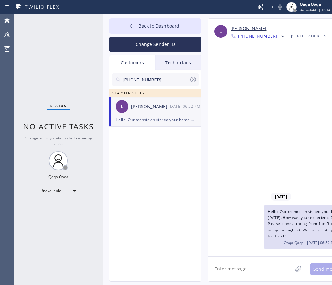
click at [164, 83] on input "[PHONE_NUMBER]" at bounding box center [156, 79] width 67 height 13
paste input "360) 319-3064"
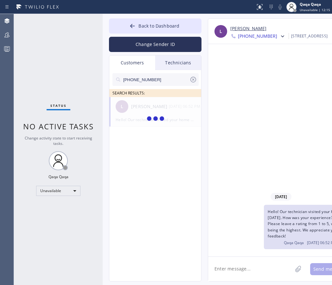
type input "[PHONE_NUMBER]"
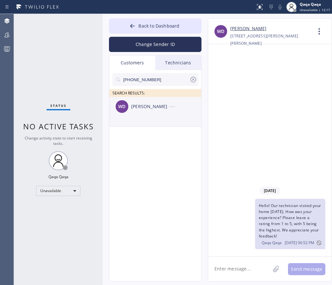
click at [133, 113] on div "WD [PERSON_NAME] --:--" at bounding box center [155, 106] width 92 height 19
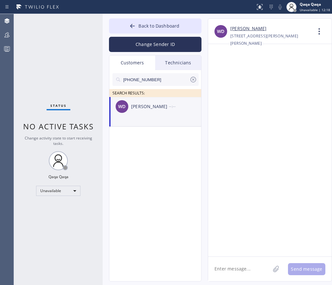
click at [233, 264] on textarea at bounding box center [239, 268] width 62 height 24
paste textarea "Hello! Our technician visited your home [DATE]. How was your experience? Please…"
type textarea "Hello! Our technician visited your home [DATE]. How was your experience? Please…"
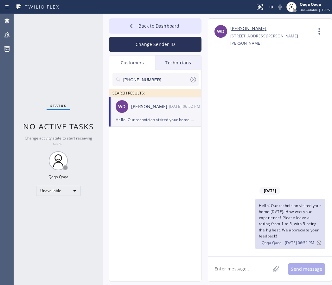
click at [171, 77] on input "[PHONE_NUMBER]" at bounding box center [156, 79] width 67 height 13
paste input "224-3309"
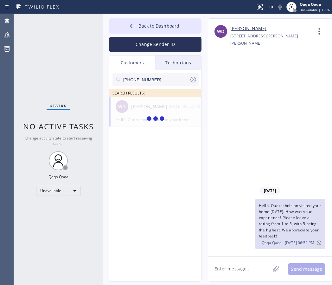
type input "[PHONE_NUMBER]"
click at [134, 111] on div "KV [PERSON_NAME] --:--" at bounding box center [155, 106] width 92 height 19
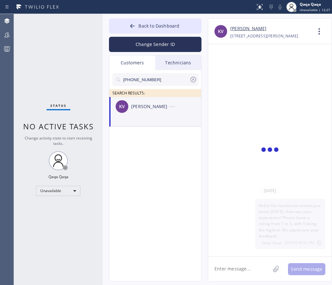
click at [134, 111] on div "KV [PERSON_NAME] --:--" at bounding box center [155, 106] width 92 height 19
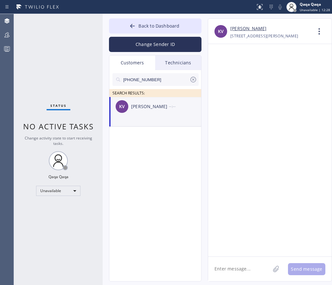
click at [233, 269] on textarea at bounding box center [239, 268] width 62 height 24
paste textarea "Hello! Our technician visited your home [DATE]. How was your experience? Please…"
type textarea "Hello! Our technician visited your home [DATE]. How was your experience? Please…"
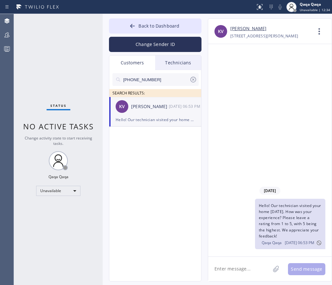
click at [139, 79] on input "[PHONE_NUMBER]" at bounding box center [156, 79] width 67 height 13
paste input "949) 290-2626"
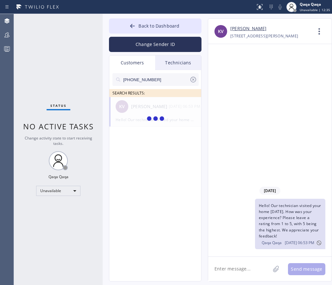
type input "[PHONE_NUMBER]"
click at [145, 109] on div "[PERSON_NAME]" at bounding box center [150, 106] width 38 height 7
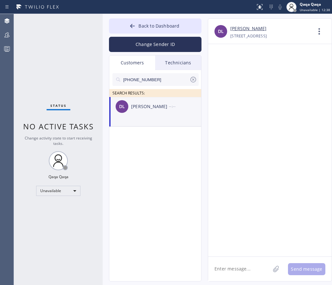
click at [222, 265] on textarea at bounding box center [239, 268] width 62 height 24
paste textarea "Hello! Our technician visited your home [DATE]. How was your experience? Please…"
type textarea "Hello! Our technician visited your home [DATE]. How was your experience? Please…"
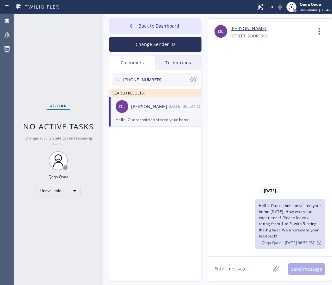
click at [141, 81] on input "[PHONE_NUMBER]" at bounding box center [156, 79] width 67 height 13
paste input "1) 236-0598"
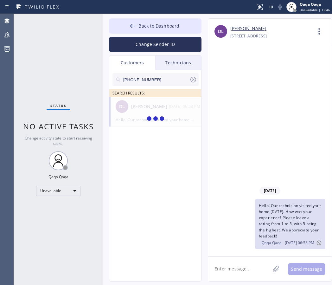
type input "[PHONE_NUMBER]"
click at [132, 107] on div "[PERSON_NAME]" at bounding box center [150, 106] width 38 height 7
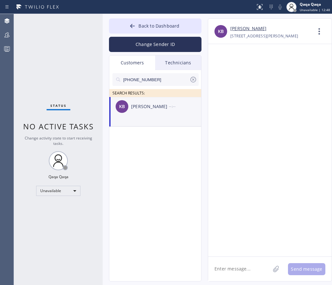
click at [230, 266] on textarea at bounding box center [239, 268] width 62 height 24
paste textarea "Hello! Our technician visited your home [DATE]. How was your experience? Please…"
type textarea "Hello! Our technician visited your home [DATE]. How was your experience? Please…"
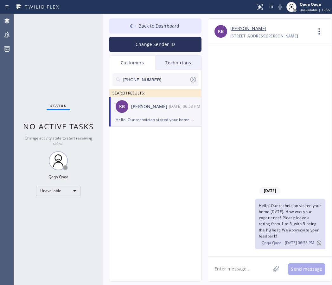
click at [160, 77] on input "[PHONE_NUMBER]" at bounding box center [156, 79] width 67 height 13
paste input "650) 303-3316"
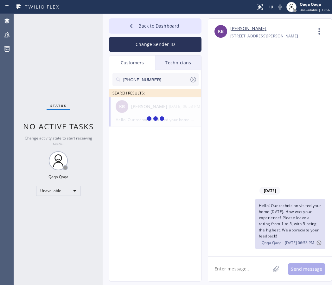
type input "[PHONE_NUMBER]"
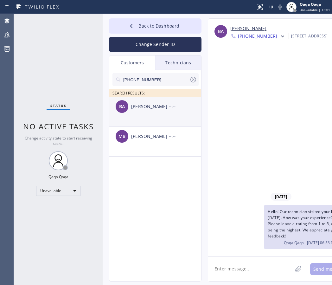
click at [138, 103] on div "[PERSON_NAME]" at bounding box center [150, 106] width 38 height 7
click at [254, 265] on textarea at bounding box center [250, 268] width 84 height 24
paste
type textarea "Hello! Our technician visited your home [DATE]. How was your experience? Please…"
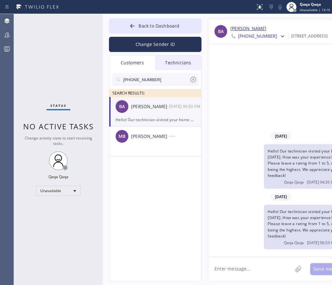
click at [154, 84] on input "[PHONE_NUMBER]" at bounding box center [156, 79] width 67 height 13
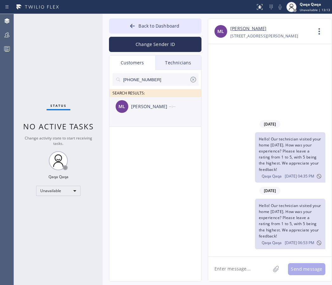
click at [146, 110] on div "ML [PERSON_NAME] --:--" at bounding box center [155, 106] width 92 height 19
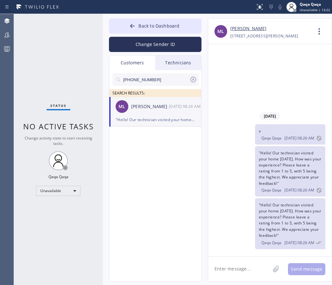
click at [160, 80] on input "[PHONE_NUMBER]" at bounding box center [156, 79] width 67 height 13
type input "[PHONE_NUMBER]"
click at [143, 103] on div "[PERSON_NAME]" at bounding box center [150, 106] width 38 height 7
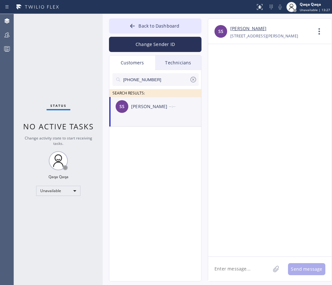
click at [133, 109] on div "[PERSON_NAME]" at bounding box center [150, 106] width 38 height 7
click at [247, 265] on textarea at bounding box center [239, 268] width 62 height 24
type textarea "Hello! Our technician visited your home [DATE]. How was your experience? Please…"
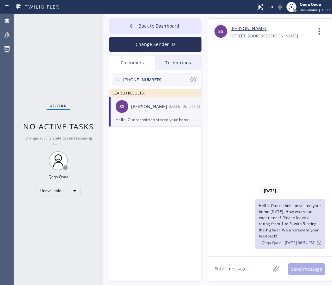
click at [152, 81] on input "[PHONE_NUMBER]" at bounding box center [156, 79] width 67 height 13
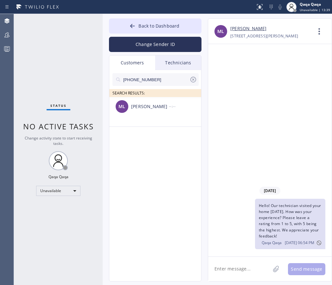
type input "[PHONE_NUMBER]"
click at [155, 112] on div "ML [PERSON_NAME] --:--" at bounding box center [155, 106] width 92 height 19
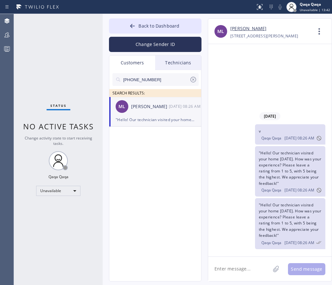
click at [239, 267] on textarea at bounding box center [239, 268] width 62 height 24
type textarea "Hello! Our technician visited your home [DATE]. How was your experience? Please…"
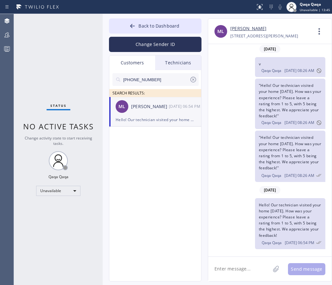
scroll to position [1, 0]
click at [145, 82] on input "[PHONE_NUMBER]" at bounding box center [156, 79] width 67 height 13
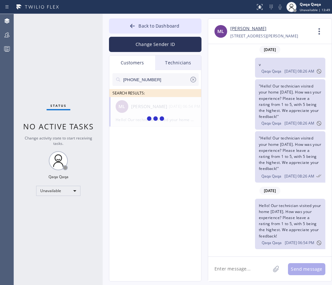
type input "[PHONE_NUMBER]"
click at [148, 109] on div "[PERSON_NAME]" at bounding box center [150, 106] width 38 height 7
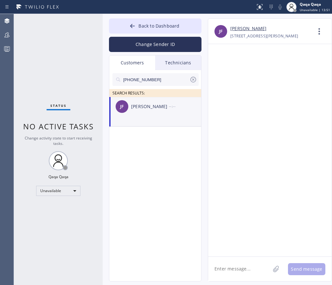
scroll to position [0, 0]
click at [233, 265] on textarea at bounding box center [239, 268] width 62 height 24
type textarea "Hello! Our technician visited your home [DATE]. How was your experience? Please…"
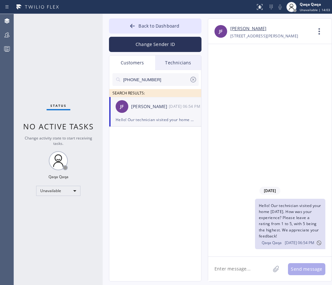
click at [163, 79] on input "[PHONE_NUMBER]" at bounding box center [156, 79] width 67 height 13
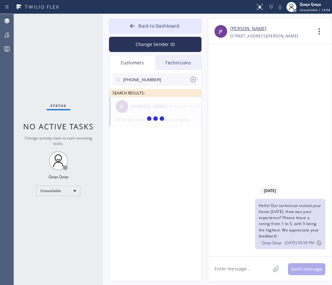
type input "[PHONE_NUMBER]"
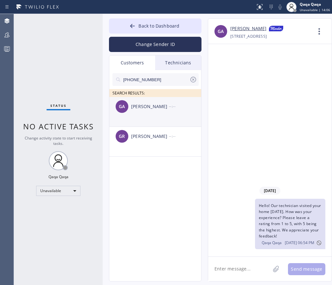
click at [146, 107] on div "[PERSON_NAME]" at bounding box center [150, 106] width 38 height 7
click at [238, 264] on textarea at bounding box center [239, 268] width 62 height 24
type textarea "Hello! Our technician visited your home [DATE]. How was your experience? Please…"
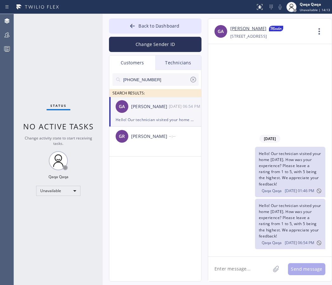
click at [168, 77] on input "[PHONE_NUMBER]" at bounding box center [156, 79] width 67 height 13
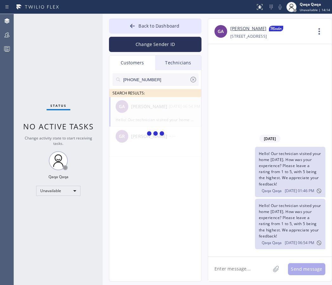
type input "[PHONE_NUMBER]"
click at [147, 111] on div "RL [PERSON_NAME] --:--" at bounding box center [155, 106] width 92 height 19
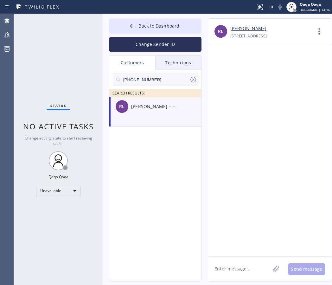
click at [232, 273] on textarea at bounding box center [239, 268] width 62 height 24
type textarea "Hello! Our technician visited your home [DATE]. How was your experience? Please…"
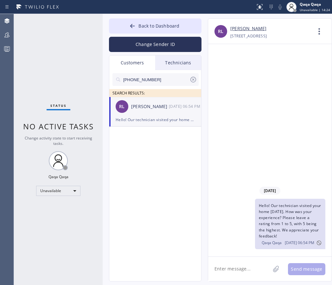
click at [160, 76] on input "[PHONE_NUMBER]" at bounding box center [156, 79] width 67 height 13
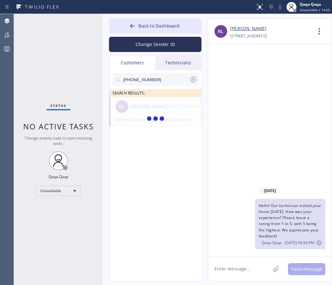
type input "[PHONE_NUMBER]"
click at [138, 108] on div "[PERSON_NAME]" at bounding box center [150, 106] width 38 height 7
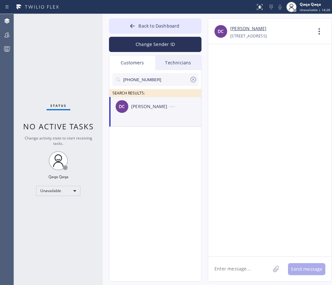
click at [221, 274] on textarea at bounding box center [239, 268] width 62 height 24
type textarea "Hello! Our technician visited your home [DATE]. How was your experience? Please…"
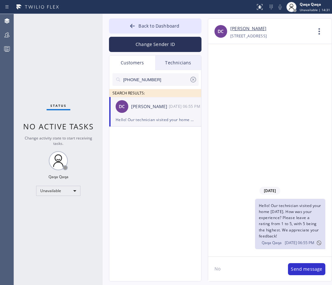
type textarea "Not"
